Goal: Information Seeking & Learning: Learn about a topic

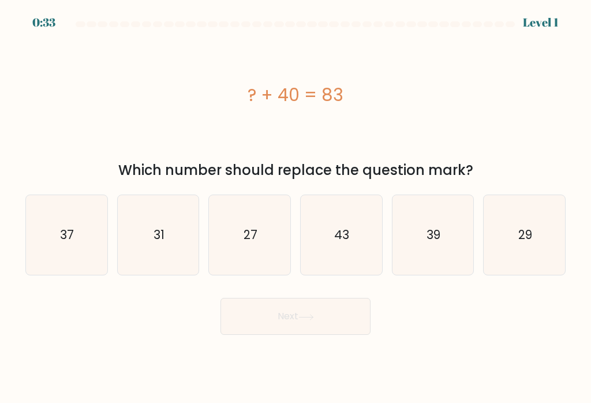
scroll to position [-48, 0]
click at [518, 177] on div "Which number should replace the question mark?" at bounding box center [295, 170] width 526 height 21
click at [362, 257] on icon "43" at bounding box center [341, 235] width 80 height 80
click at [296, 207] on input "d. 43" at bounding box center [295, 204] width 1 height 6
radio input "true"
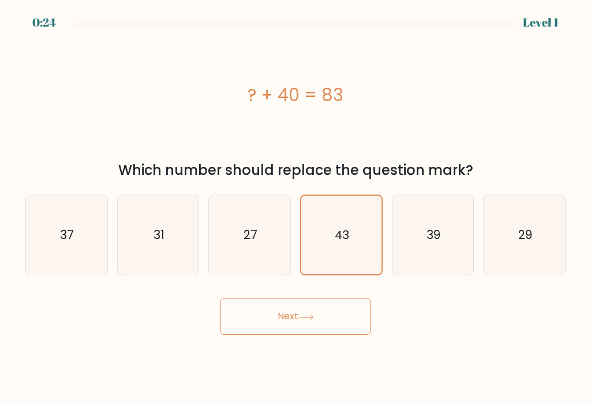
click at [348, 335] on button "Next" at bounding box center [295, 316] width 150 height 37
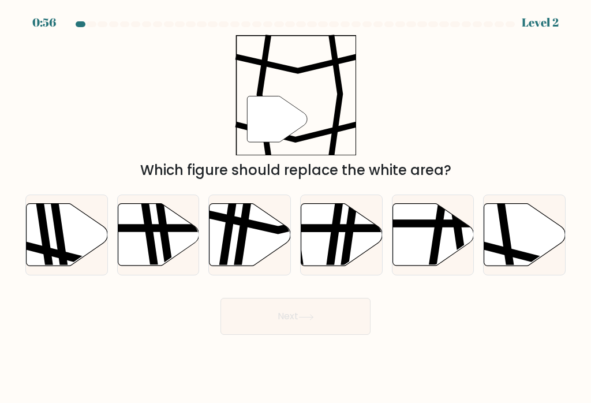
click at [527, 255] on icon at bounding box center [524, 235] width 81 height 62
click at [296, 207] on input "f." at bounding box center [295, 204] width 1 height 6
radio input "true"
click at [338, 323] on button "Next" at bounding box center [295, 316] width 150 height 37
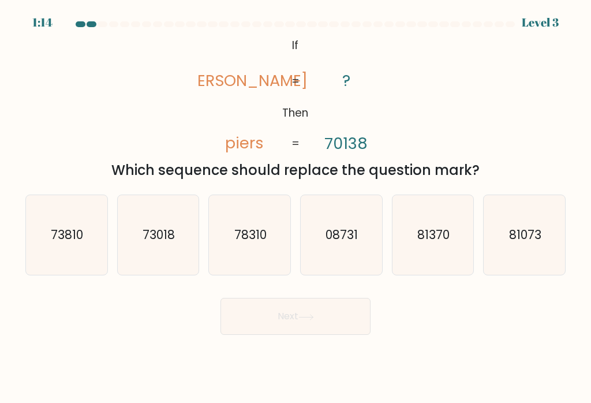
click at [160, 271] on icon "73018" at bounding box center [158, 235] width 80 height 80
click at [295, 207] on input "b. 73018" at bounding box center [295, 204] width 1 height 6
radio input "true"
click at [301, 323] on button "Next" at bounding box center [295, 316] width 150 height 37
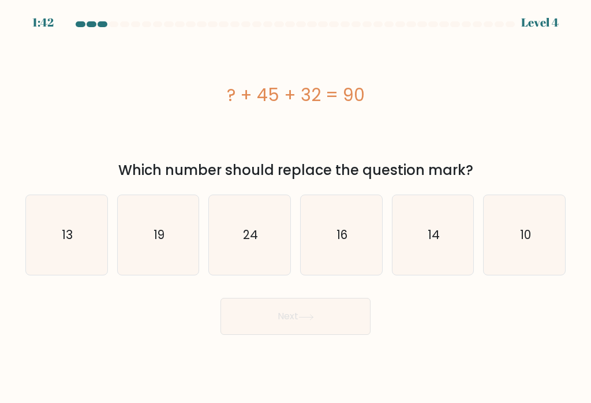
click at [84, 222] on icon "13" at bounding box center [67, 235] width 80 height 80
click at [295, 207] on input "a. 13" at bounding box center [295, 204] width 1 height 6
radio input "true"
click at [306, 354] on body "1:41 Level 4 a." at bounding box center [295, 201] width 591 height 403
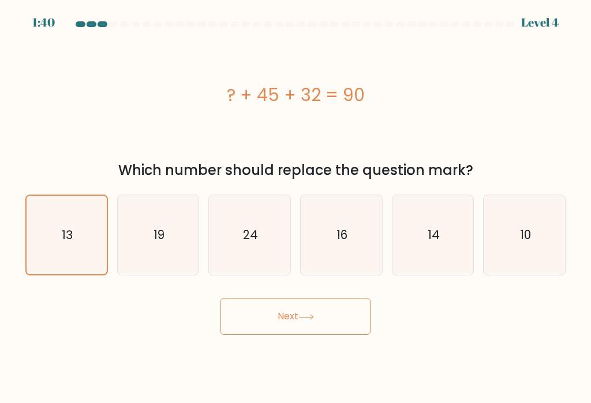
click at [330, 328] on button "Next" at bounding box center [295, 316] width 150 height 37
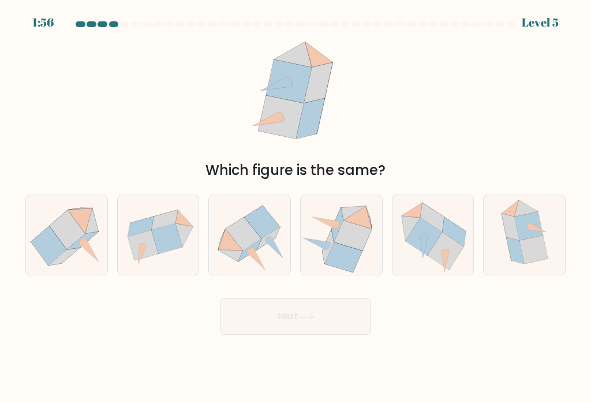
click at [439, 242] on icon at bounding box center [424, 237] width 36 height 38
click at [296, 207] on input "e." at bounding box center [295, 204] width 1 height 6
radio input "true"
click at [353, 332] on button "Next" at bounding box center [295, 316] width 150 height 37
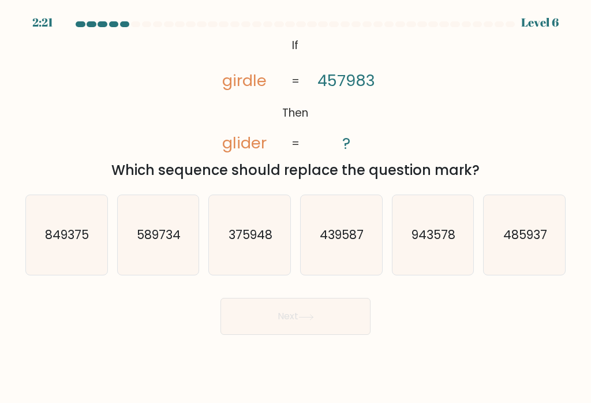
click at [540, 259] on icon "485937" at bounding box center [525, 235] width 80 height 80
click at [296, 207] on input "f. 485937" at bounding box center [295, 204] width 1 height 6
radio input "true"
click at [331, 335] on button "Next" at bounding box center [295, 316] width 150 height 37
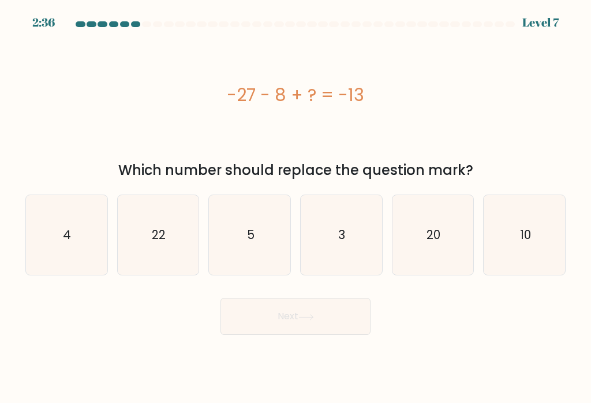
click at [170, 243] on icon "22" at bounding box center [158, 235] width 80 height 80
click at [295, 207] on input "b. 22" at bounding box center [295, 204] width 1 height 6
radio input "true"
click at [338, 331] on button "Next" at bounding box center [295, 316] width 150 height 37
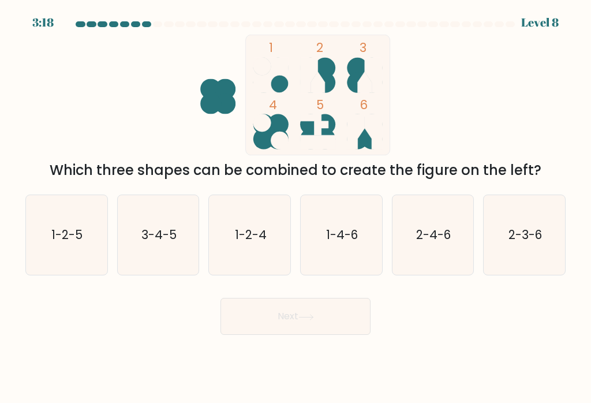
scroll to position [18, 0]
click at [530, 239] on icon "2-3-6" at bounding box center [525, 235] width 80 height 80
click at [296, 207] on input "f. 2-3-6" at bounding box center [295, 204] width 1 height 6
radio input "true"
click at [306, 322] on button "Next" at bounding box center [295, 316] width 150 height 37
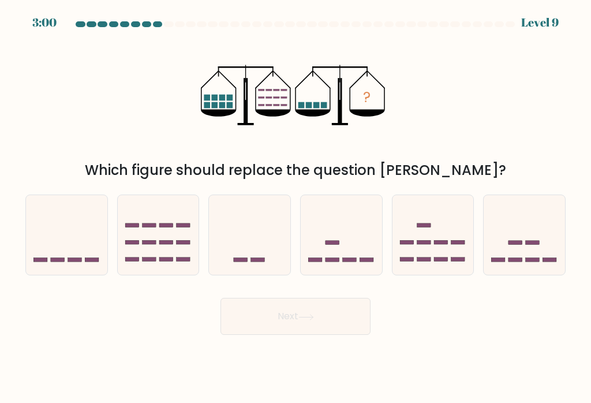
click at [540, 244] on icon at bounding box center [524, 235] width 81 height 68
click at [296, 207] on input "f." at bounding box center [295, 204] width 1 height 6
radio input "true"
click at [353, 321] on button "Next" at bounding box center [295, 316] width 150 height 37
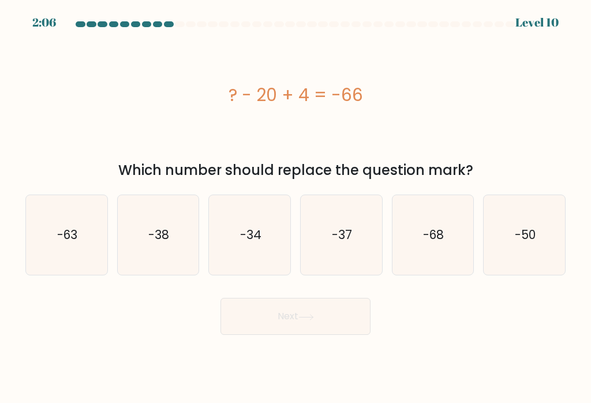
click at [538, 246] on icon "-50" at bounding box center [525, 235] width 80 height 80
click at [296, 207] on input "f. -50" at bounding box center [295, 204] width 1 height 6
radio input "true"
click at [286, 321] on button "Next" at bounding box center [295, 316] width 150 height 37
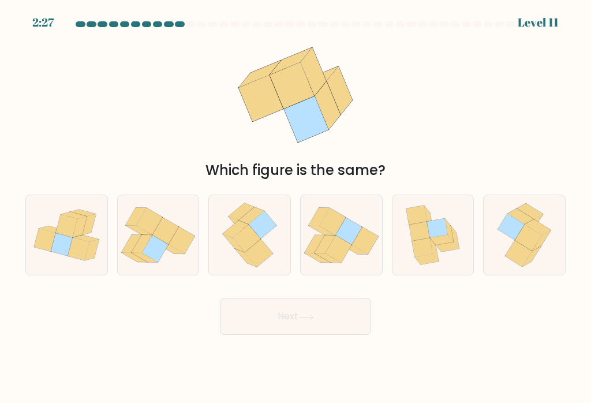
click at [257, 225] on icon at bounding box center [247, 238] width 28 height 28
click at [295, 207] on input "c." at bounding box center [295, 204] width 1 height 6
radio input "true"
click at [331, 321] on button "Next" at bounding box center [295, 316] width 150 height 37
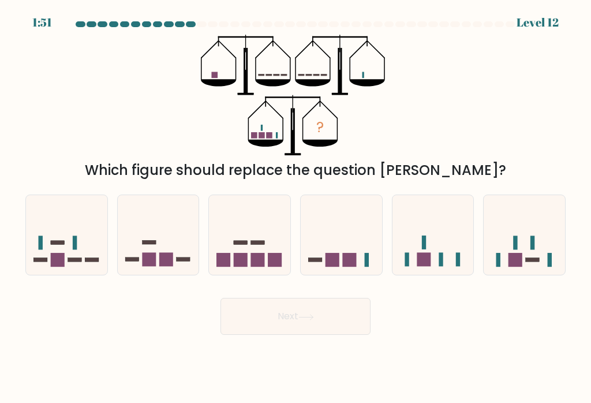
click at [448, 218] on icon at bounding box center [432, 235] width 81 height 68
click at [296, 207] on input "e." at bounding box center [295, 204] width 1 height 6
radio input "true"
click at [361, 315] on button "Next" at bounding box center [295, 316] width 150 height 37
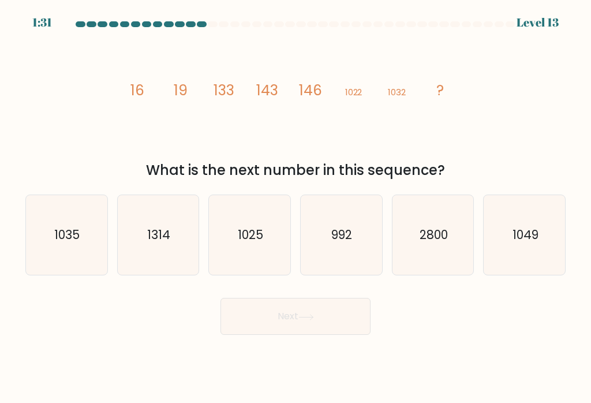
click at [517, 239] on icon "1049" at bounding box center [525, 235] width 80 height 80
click at [296, 207] on input "f. 1049" at bounding box center [295, 204] width 1 height 6
radio input "true"
click at [364, 312] on button "Next" at bounding box center [295, 316] width 150 height 37
click at [336, 308] on button "Next" at bounding box center [295, 316] width 150 height 37
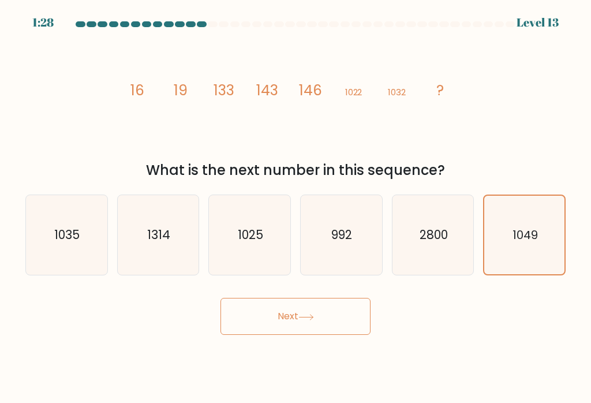
click at [353, 302] on button "Next" at bounding box center [295, 316] width 150 height 37
click at [297, 306] on button "Next" at bounding box center [295, 316] width 150 height 37
click at [309, 314] on button "Next" at bounding box center [295, 316] width 150 height 37
click at [435, 241] on icon "2800" at bounding box center [433, 235] width 80 height 80
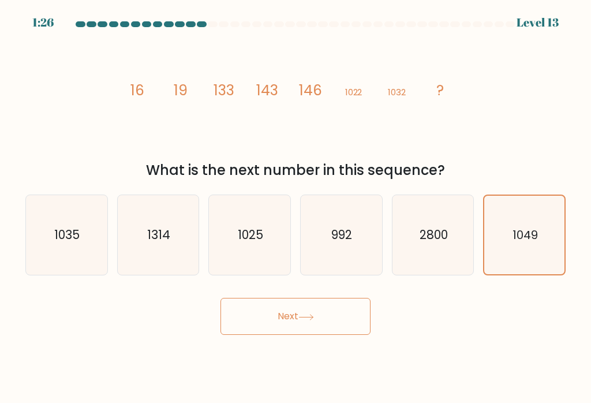
click at [296, 207] on input "e. 2800" at bounding box center [295, 204] width 1 height 6
radio input "true"
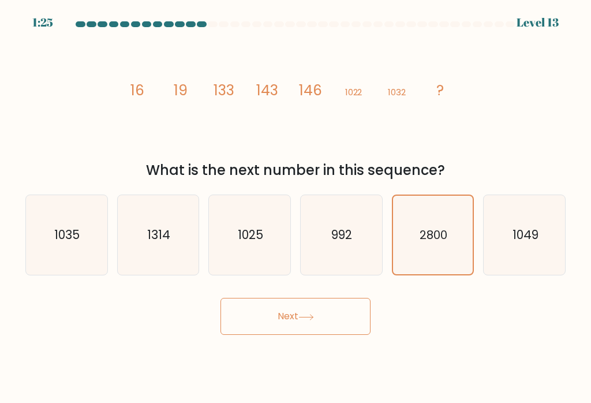
click at [338, 307] on button "Next" at bounding box center [295, 316] width 150 height 37
click at [337, 307] on button "Next" at bounding box center [295, 316] width 150 height 37
click at [316, 310] on button "Next" at bounding box center [295, 316] width 150 height 37
click at [432, 243] on text "2800" at bounding box center [434, 235] width 28 height 16
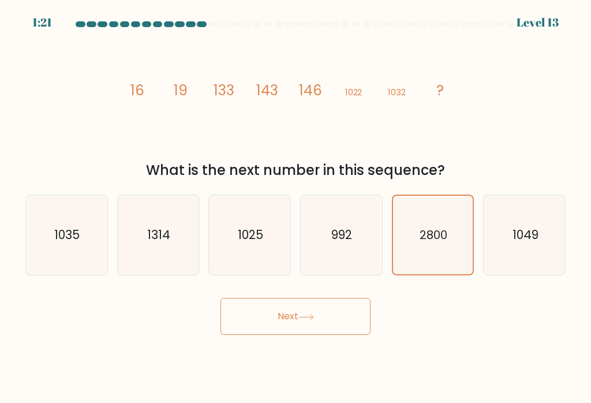
click at [296, 207] on input "e. 2800" at bounding box center [295, 204] width 1 height 6
click at [325, 268] on icon "992" at bounding box center [341, 235] width 80 height 80
click at [296, 207] on input "d. 992" at bounding box center [295, 204] width 1 height 6
radio input "true"
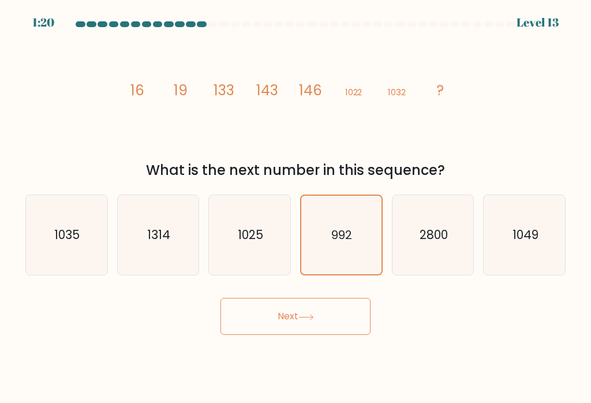
click at [259, 269] on icon "1025" at bounding box center [250, 235] width 80 height 80
click at [295, 207] on input "c. [DATE]" at bounding box center [295, 204] width 1 height 6
radio input "true"
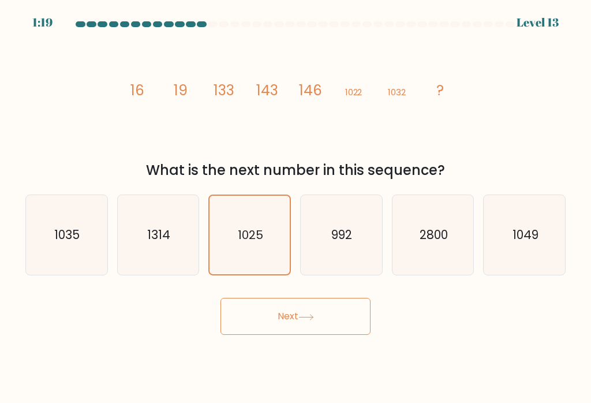
click at [308, 335] on button "Next" at bounding box center [295, 316] width 150 height 37
click at [233, 322] on button "Next" at bounding box center [295, 316] width 150 height 37
click at [233, 321] on button "Next" at bounding box center [295, 316] width 150 height 37
click at [249, 316] on button "Next" at bounding box center [295, 316] width 150 height 37
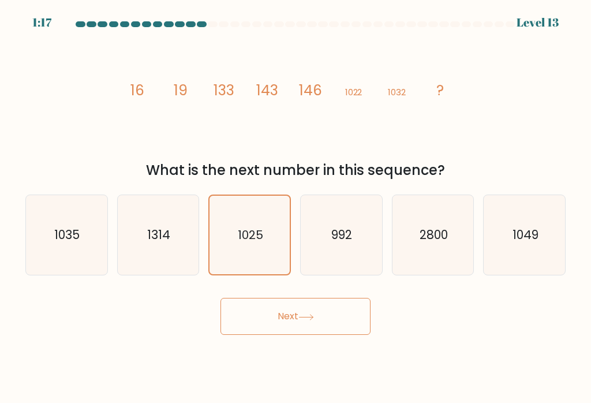
click at [257, 310] on button "Next" at bounding box center [295, 316] width 150 height 37
click at [218, 33] on form at bounding box center [295, 177] width 591 height 313
click at [219, 30] on div at bounding box center [295, 26] width 554 height 10
click at [328, 258] on icon "992" at bounding box center [341, 235] width 80 height 80
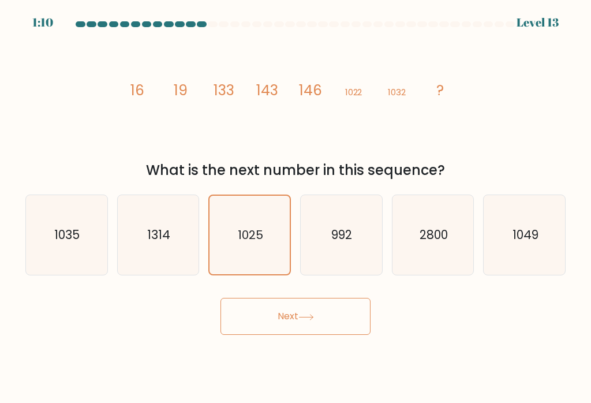
click at [296, 207] on input "d. 992" at bounding box center [295, 204] width 1 height 6
radio input "true"
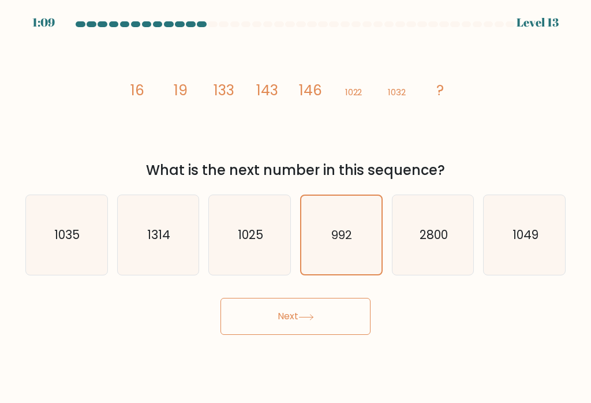
click at [365, 275] on div "992" at bounding box center [341, 234] width 83 height 81
click at [296, 207] on input "d. 992" at bounding box center [295, 204] width 1 height 6
click at [370, 286] on form at bounding box center [295, 177] width 591 height 313
click at [367, 296] on div "Next" at bounding box center [295, 312] width 554 height 46
click at [343, 317] on button "Next" at bounding box center [295, 316] width 150 height 37
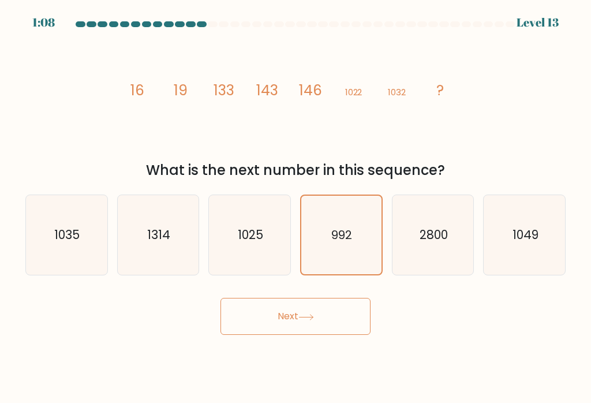
click at [343, 313] on button "Next" at bounding box center [295, 316] width 150 height 37
click at [361, 309] on button "Next" at bounding box center [295, 316] width 150 height 37
click at [349, 312] on button "Next" at bounding box center [295, 316] width 150 height 37
click at [348, 312] on button "Next" at bounding box center [295, 316] width 150 height 37
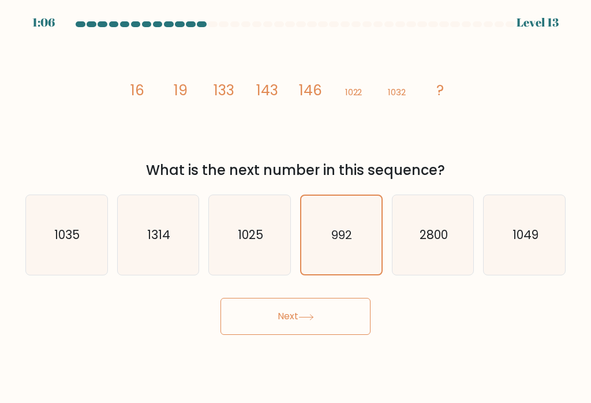
click at [349, 319] on button "Next" at bounding box center [295, 316] width 150 height 37
click at [348, 319] on button "Next" at bounding box center [295, 316] width 150 height 37
